Goal: Task Accomplishment & Management: Use online tool/utility

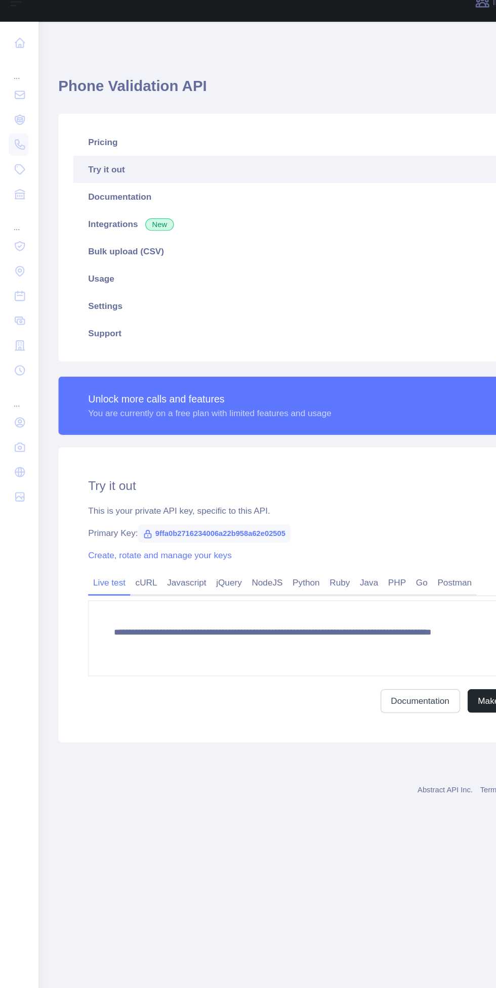
click at [17, 90] on icon at bounding box center [17, 92] width 10 height 10
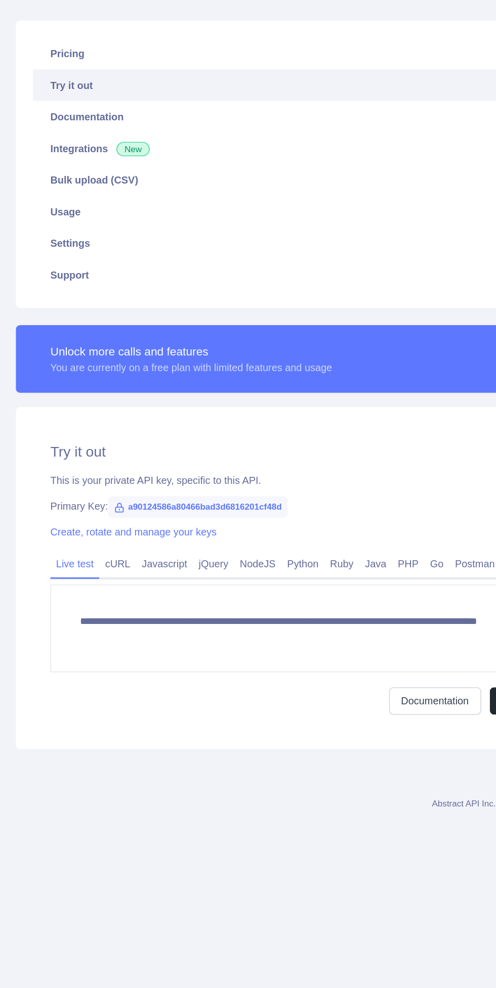
scroll to position [7, 0]
click at [201, 443] on span "a90124586a80466bad3d6816201cf48d" at bounding box center [176, 449] width 126 height 15
copy span "a90124586a80466bad3d6816201cf48d"
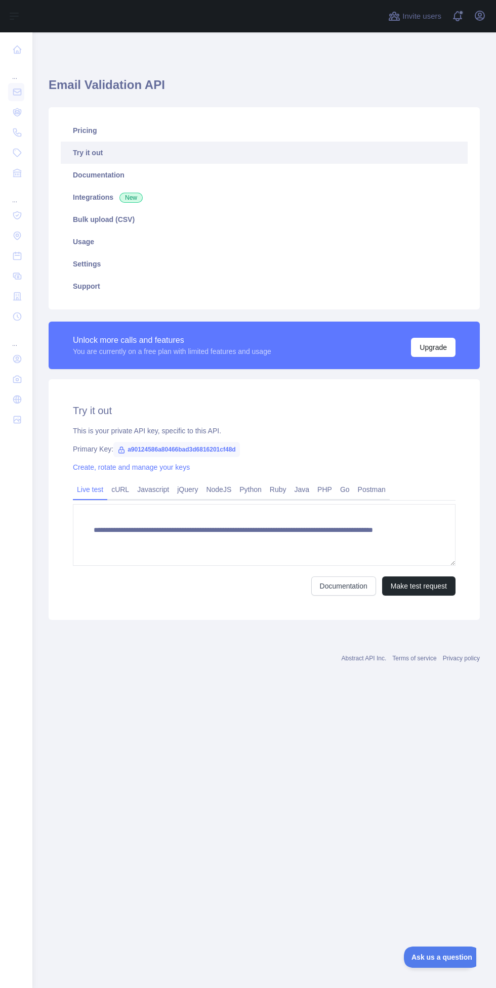
scroll to position [0, 0]
